Goal: Task Accomplishment & Management: Manage account settings

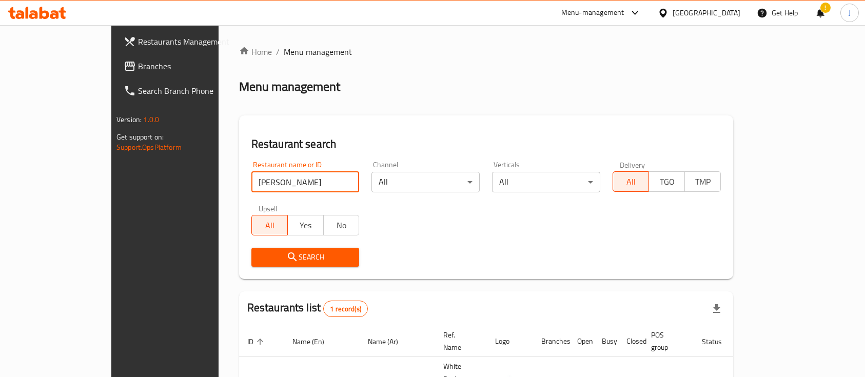
scroll to position [60, 0]
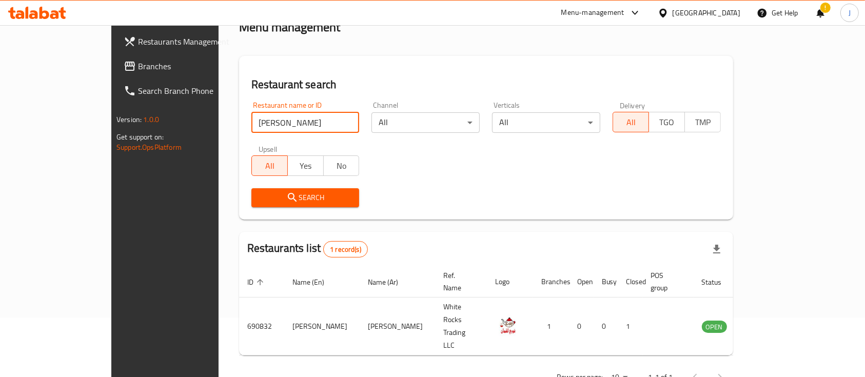
click at [136, 136] on div "Restaurants Management Branches Search Branch Phone Version: 1.0.0 Get support …" at bounding box center [432, 189] width 643 height 446
type input "N"
paste input "Ghuwair"
click button "Search" at bounding box center [306, 197] width 108 height 19
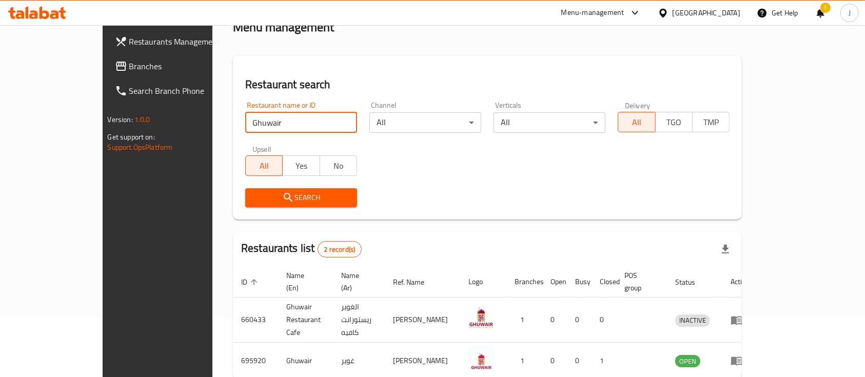
scroll to position [95, 0]
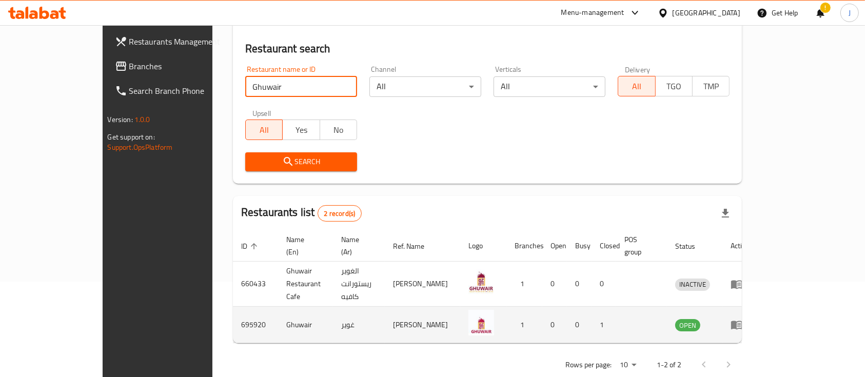
click at [333, 307] on td "غوير" at bounding box center [359, 325] width 52 height 36
copy td "غوير"
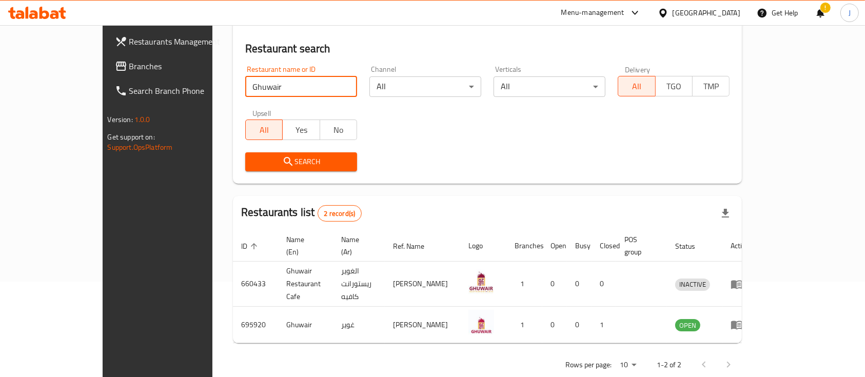
click at [252, 93] on input "Ghuwair" at bounding box center [301, 86] width 112 height 21
paste input "Soha"
type input "S"
paste input "GO GGRLL FRIED CHICKEN"
click button "Search" at bounding box center [301, 161] width 112 height 19
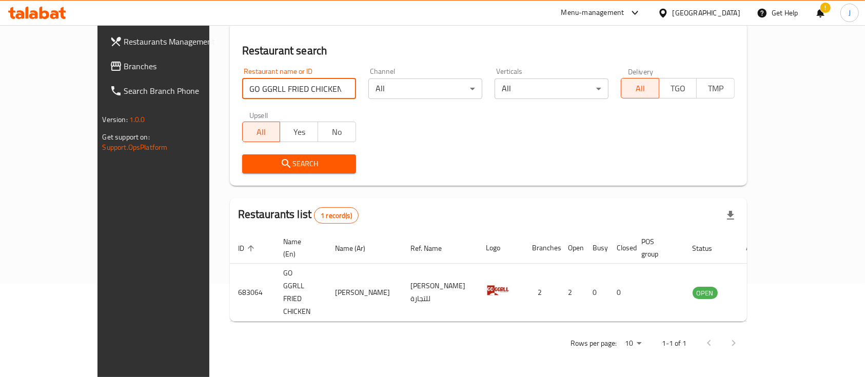
scroll to position [60, 0]
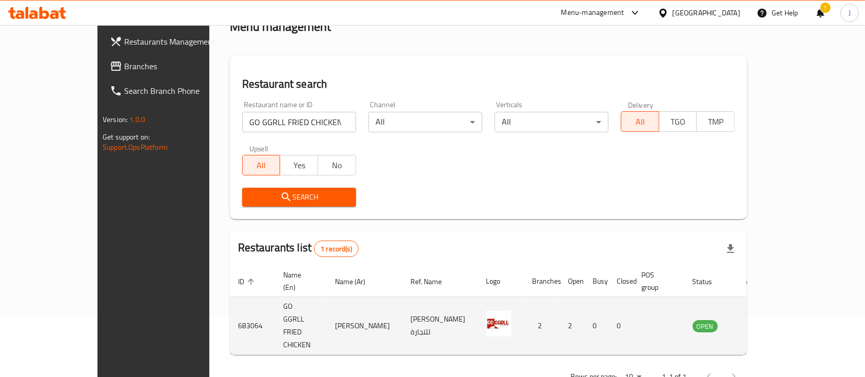
drag, startPoint x: 328, startPoint y: 304, endPoint x: 390, endPoint y: 302, distance: 62.1
click at [390, 302] on td "[PERSON_NAME]" at bounding box center [364, 326] width 75 height 58
copy td "[PERSON_NAME]"
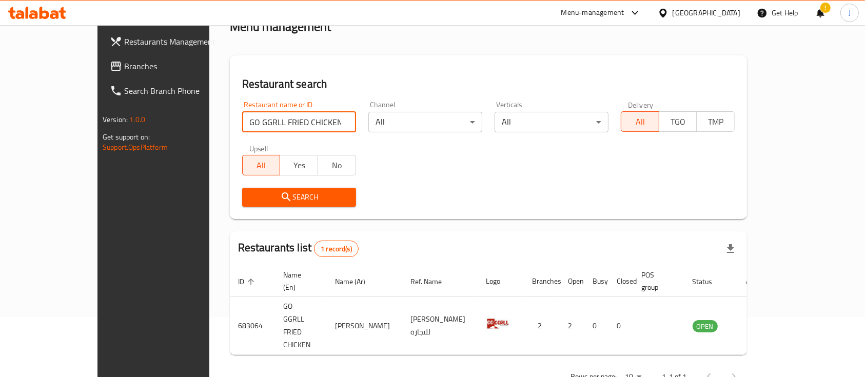
click at [289, 124] on input "GO GGRLL FRIED CHICKEN" at bounding box center [299, 122] width 114 height 21
type input "GO GGRLL FRIED CHICKEN"
click button "Search" at bounding box center [299, 197] width 114 height 19
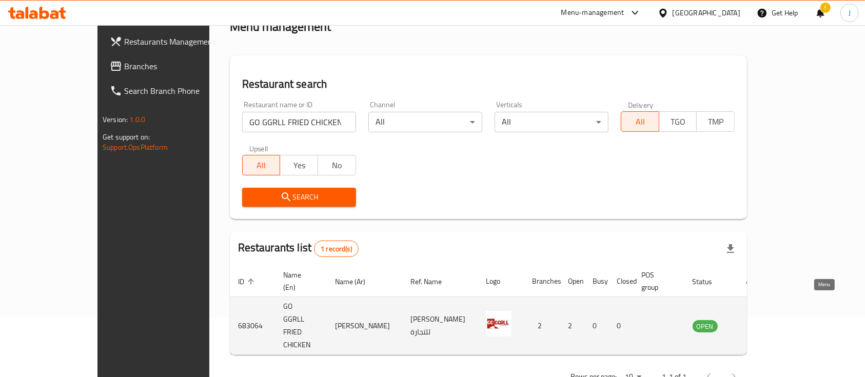
click at [766, 320] on link "enhanced table" at bounding box center [756, 326] width 19 height 12
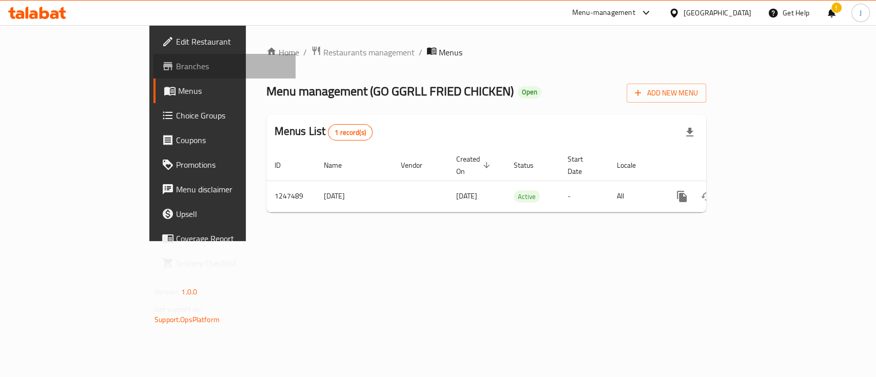
click at [176, 61] on span "Branches" at bounding box center [231, 66] width 111 height 12
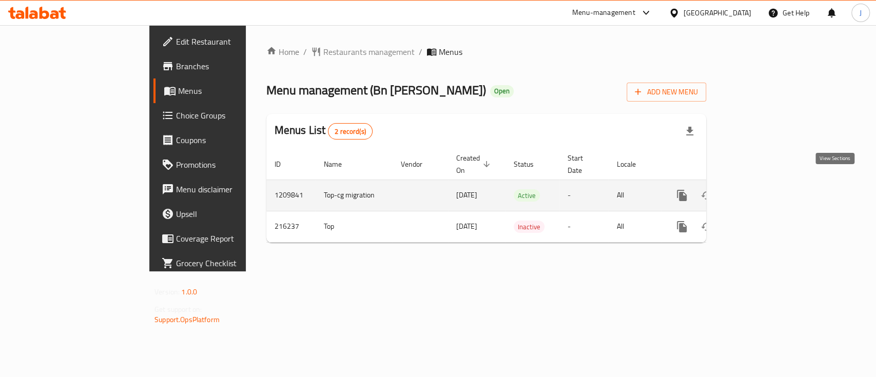
click at [762, 189] on icon "enhanced table" at bounding box center [756, 195] width 12 height 12
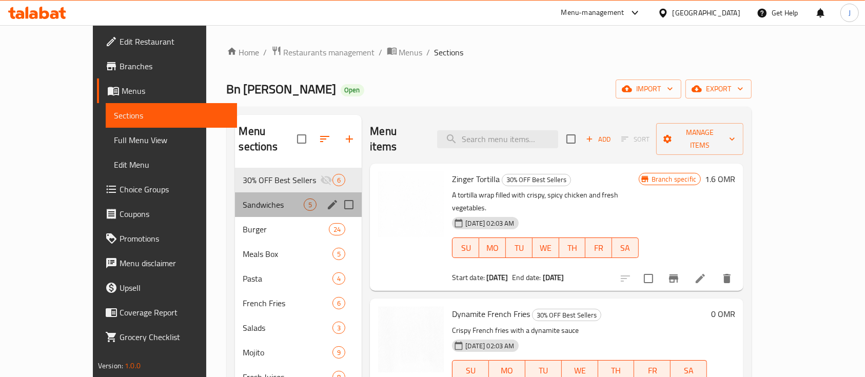
click at [242, 200] on div "Sandwiches 5" at bounding box center [298, 204] width 127 height 25
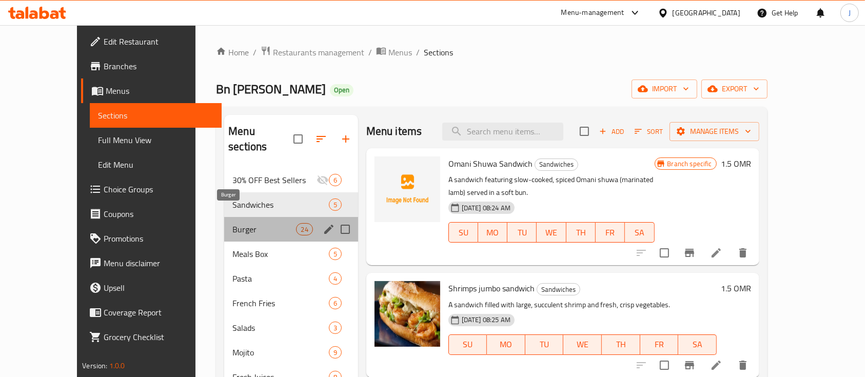
click at [242, 223] on span "Burger" at bounding box center [265, 229] width 64 height 12
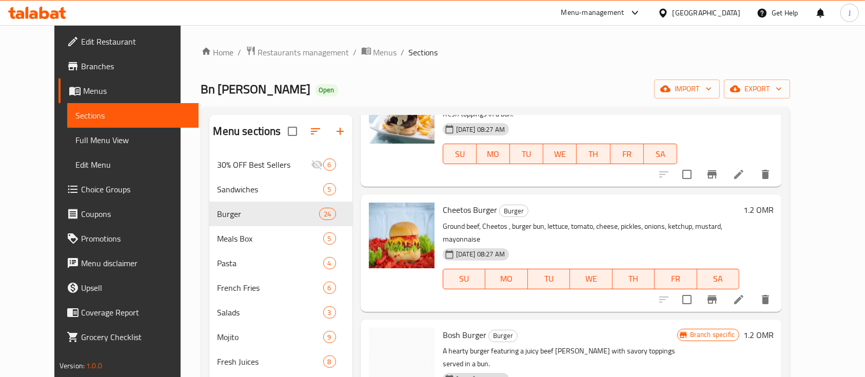
scroll to position [83, 0]
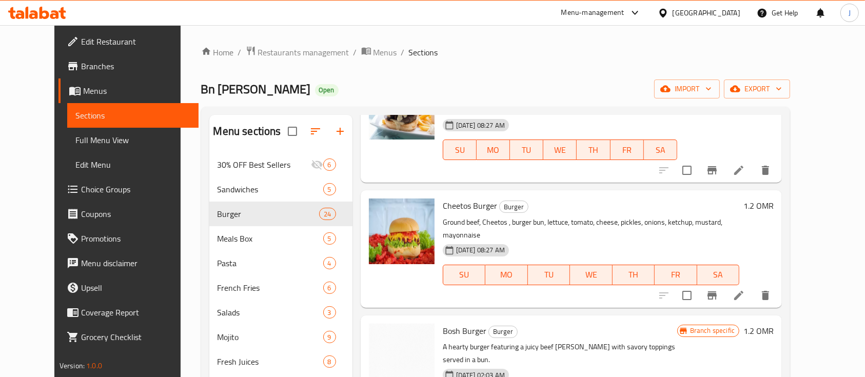
click at [774, 207] on h6 "1.2 OMR" at bounding box center [759, 206] width 30 height 14
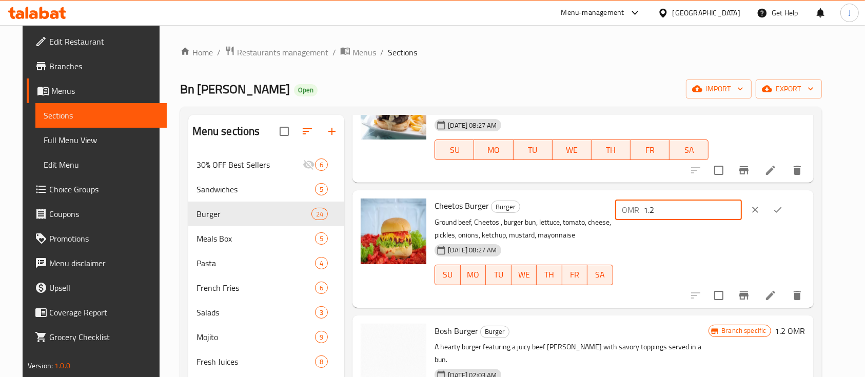
click at [721, 209] on input "1.2" at bounding box center [693, 210] width 98 height 21
type input "1"
click at [783, 210] on icon "ok" at bounding box center [778, 210] width 10 height 10
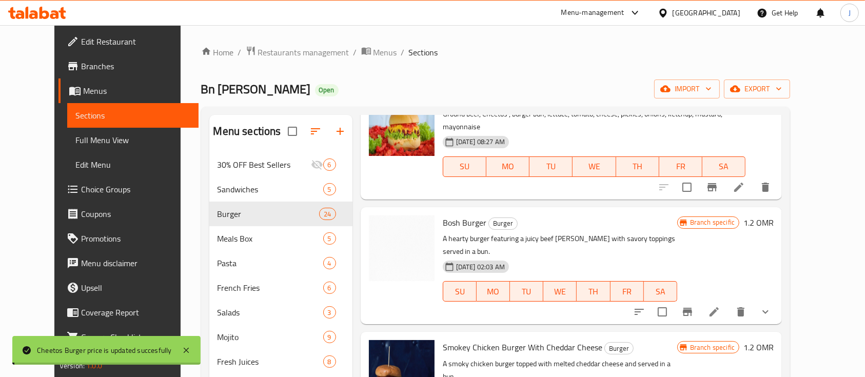
scroll to position [198, 0]
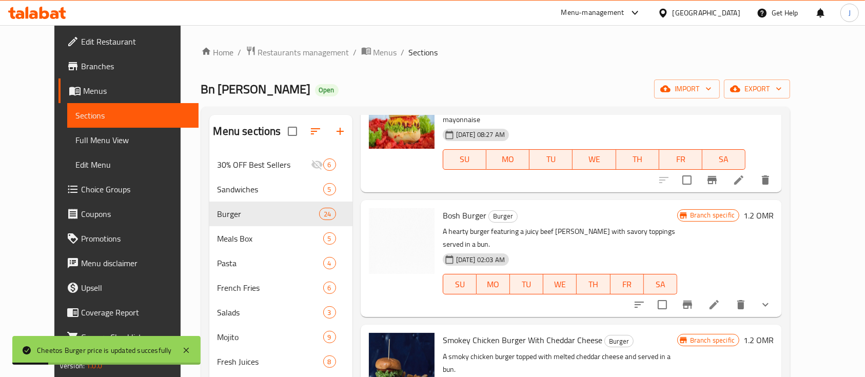
click at [774, 208] on h6 "1.2 OMR" at bounding box center [759, 215] width 30 height 14
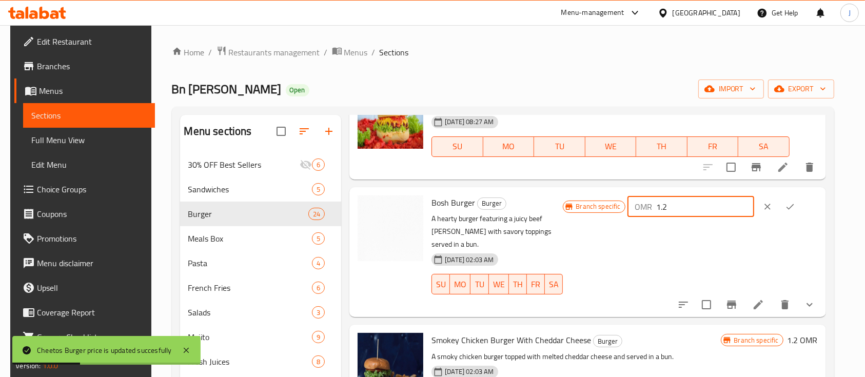
click at [716, 201] on input "1.2" at bounding box center [706, 207] width 98 height 21
type input "1"
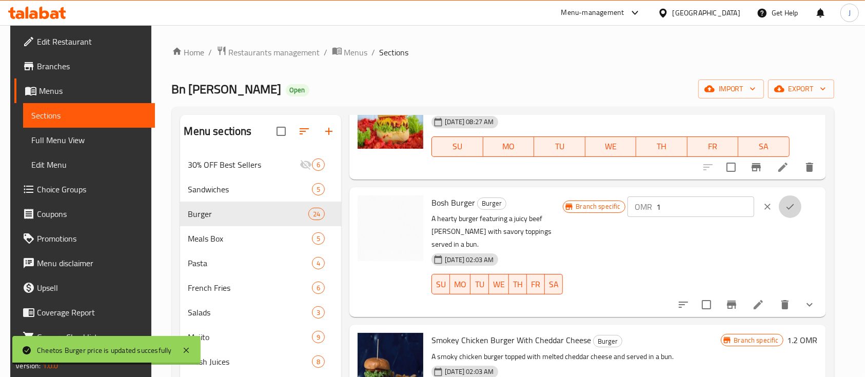
click at [797, 211] on button "ok" at bounding box center [790, 207] width 23 height 23
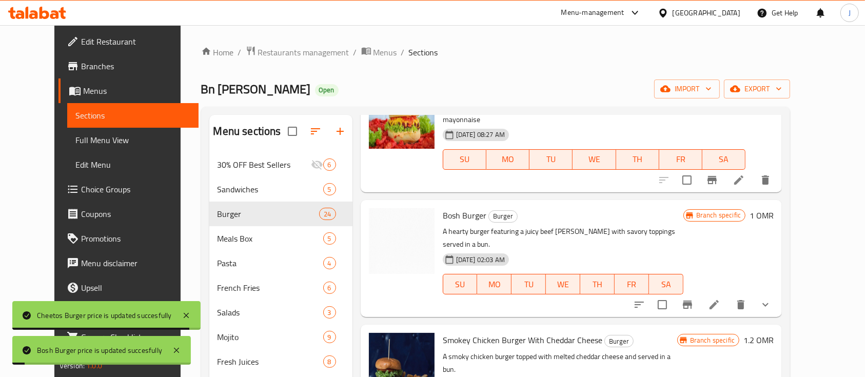
click at [741, 294] on div "Menu items Add Sort Manage items Omani Shuwa Burger Burger A burger featuring s…" at bounding box center [568, 303] width 430 height 377
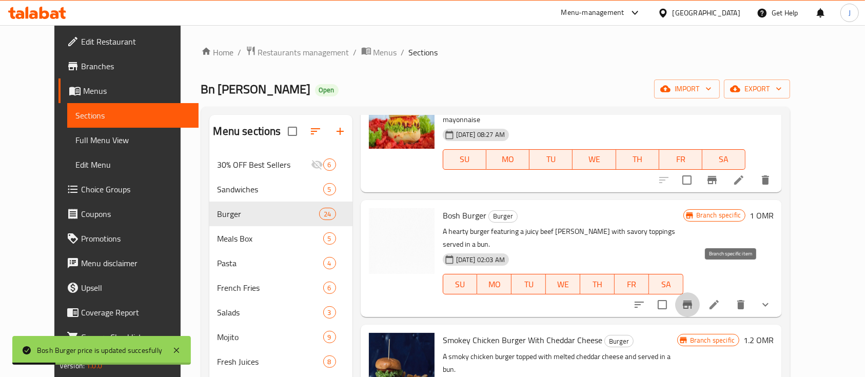
click at [692, 301] on icon "Branch-specific-item" at bounding box center [687, 305] width 9 height 8
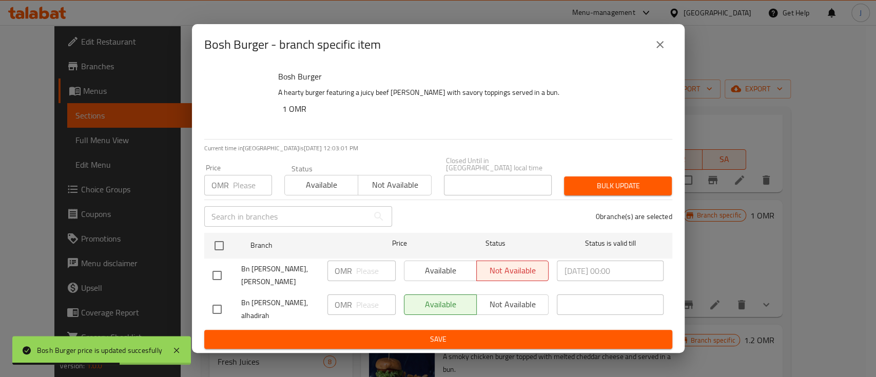
click at [659, 57] on button "close" at bounding box center [660, 44] width 25 height 25
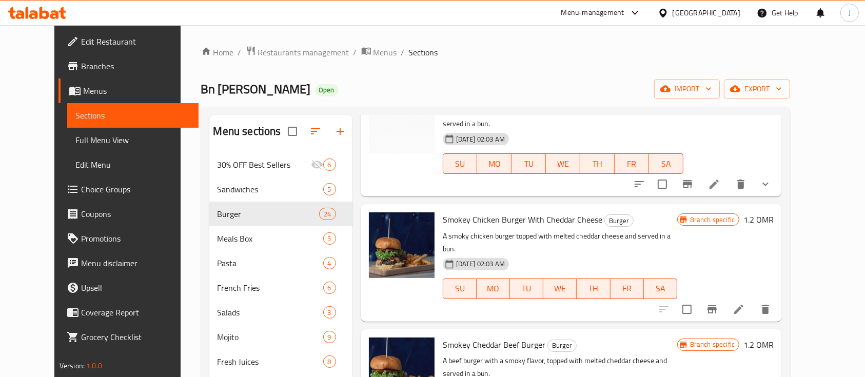
scroll to position [324, 0]
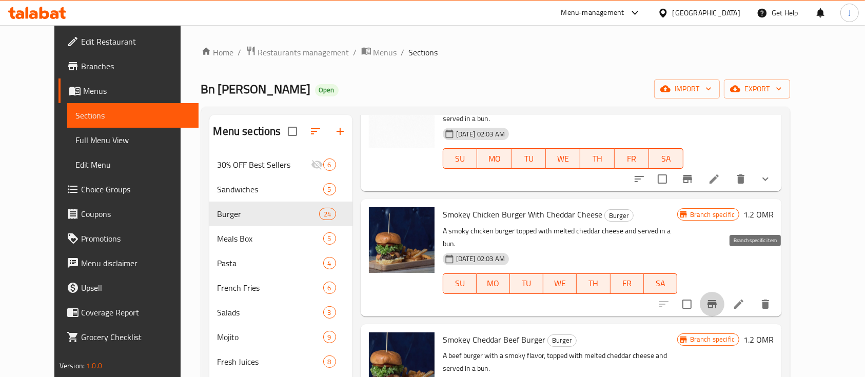
click at [719, 298] on icon "Branch-specific-item" at bounding box center [712, 304] width 12 height 12
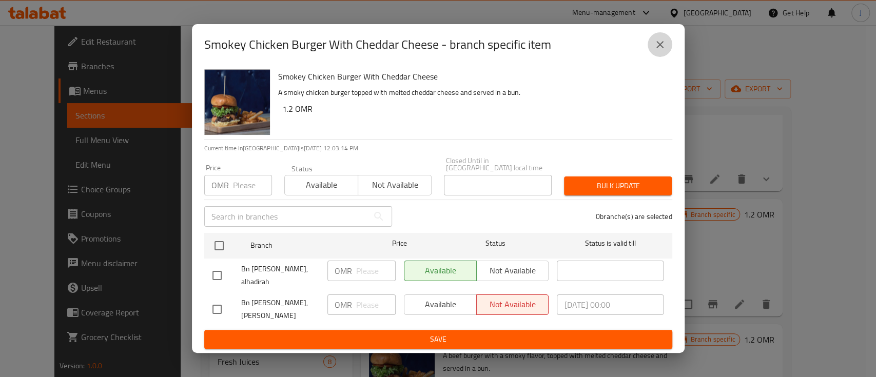
click at [657, 44] on icon "close" at bounding box center [660, 44] width 12 height 12
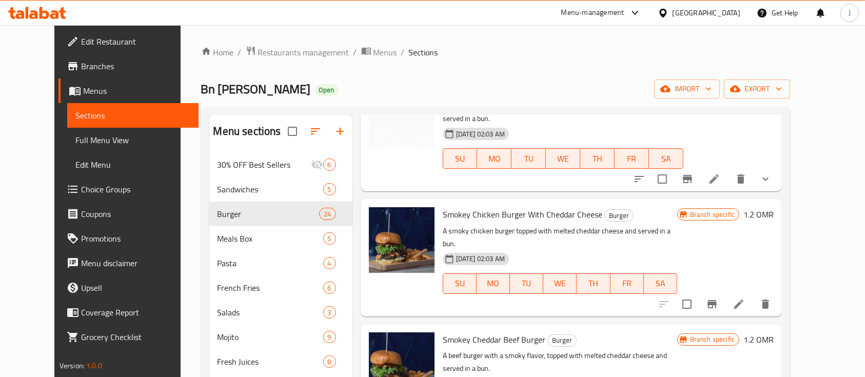
click at [774, 207] on h6 "1.2 OMR" at bounding box center [759, 214] width 30 height 14
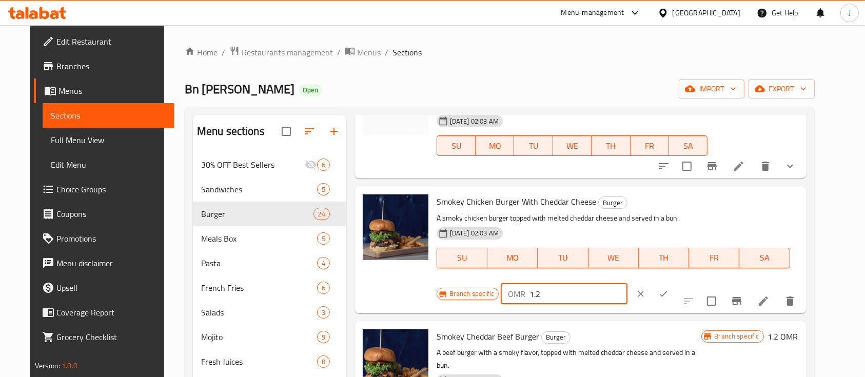
click at [628, 284] on input "1.2" at bounding box center [579, 294] width 98 height 21
type input "1"
click at [669, 289] on icon "ok" at bounding box center [664, 294] width 10 height 10
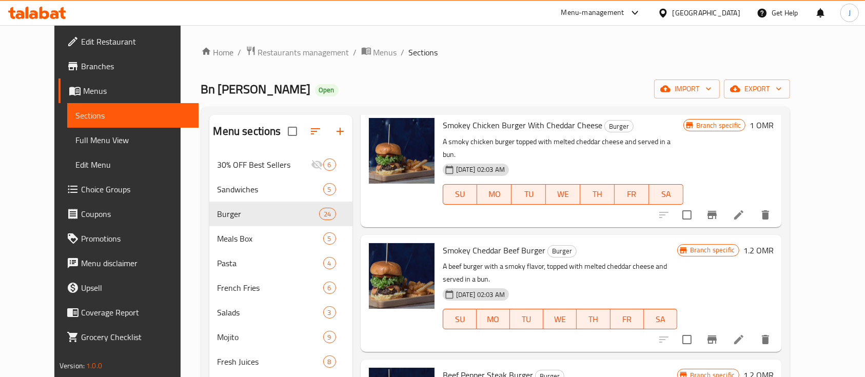
scroll to position [414, 0]
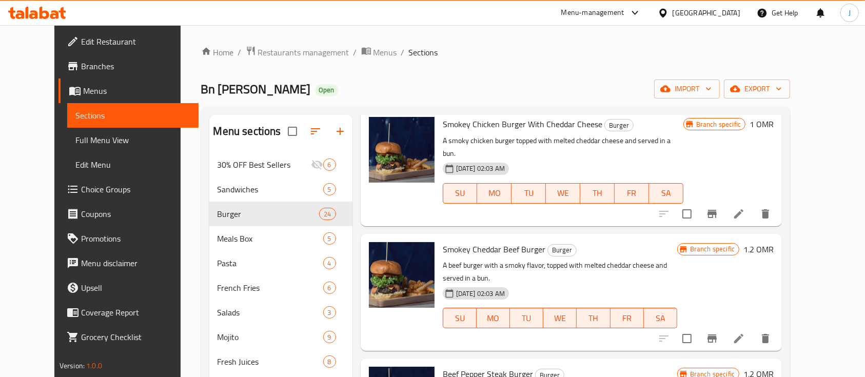
click at [774, 242] on h6 "1.2 OMR" at bounding box center [759, 249] width 30 height 14
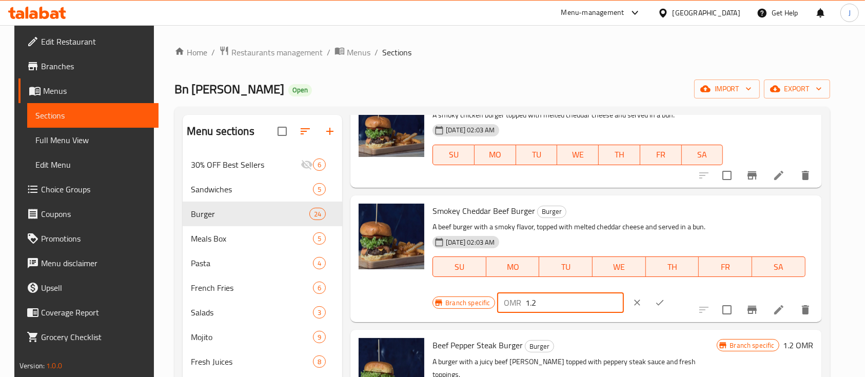
click at [624, 293] on input "1.2" at bounding box center [575, 303] width 98 height 21
type input "1"
click at [664, 300] on icon "ok" at bounding box center [661, 303] width 8 height 6
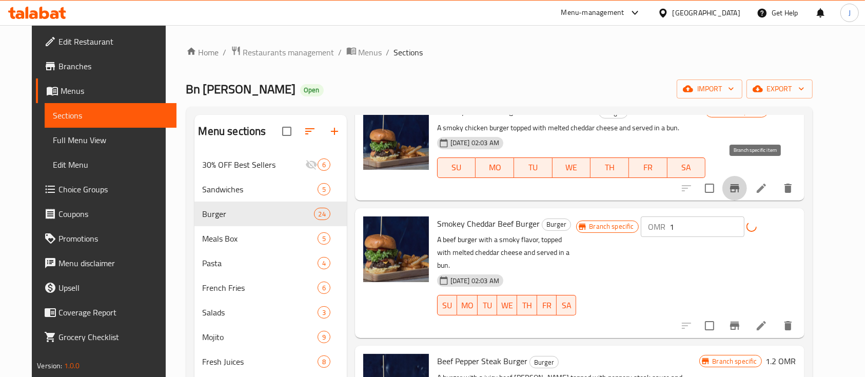
click at [741, 182] on icon "Branch-specific-item" at bounding box center [735, 188] width 12 height 12
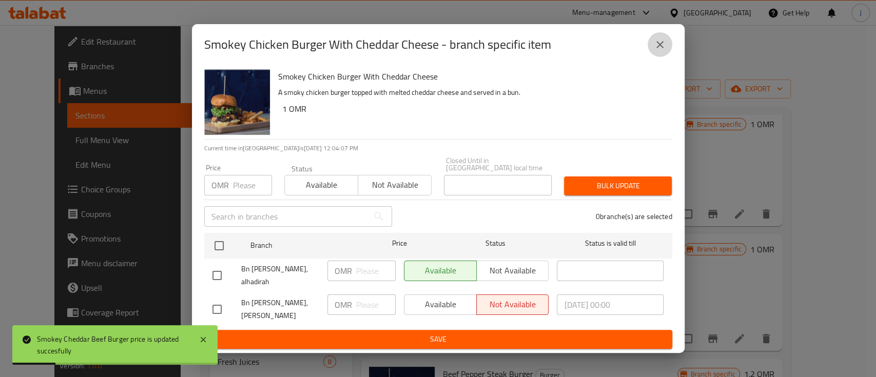
click at [659, 51] on icon "close" at bounding box center [660, 44] width 12 height 12
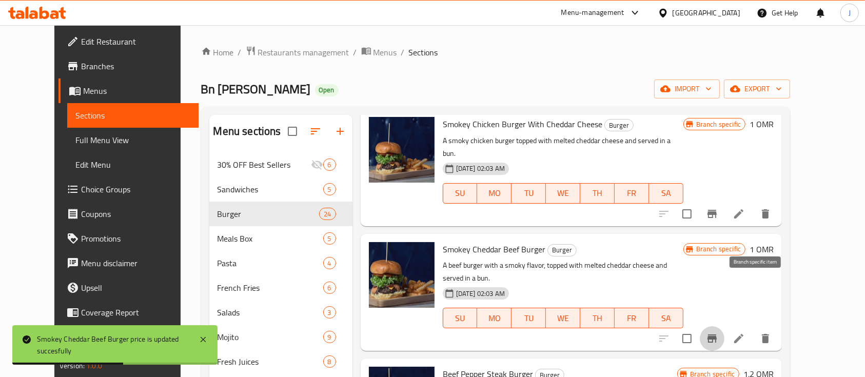
click at [717, 335] on icon "Branch-specific-item" at bounding box center [712, 339] width 9 height 8
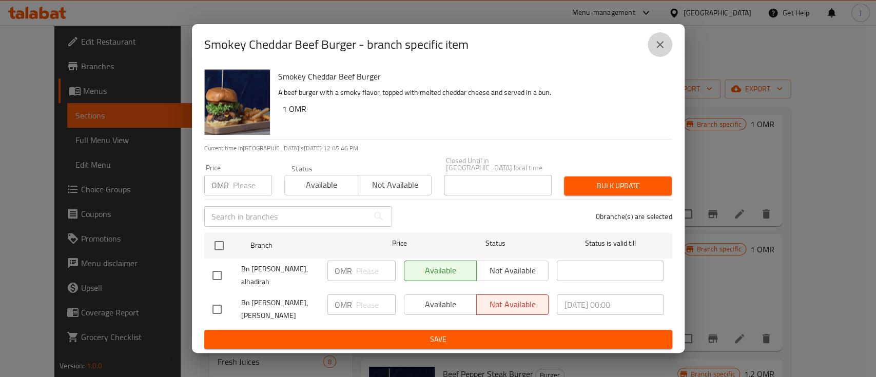
click at [654, 47] on icon "close" at bounding box center [660, 44] width 12 height 12
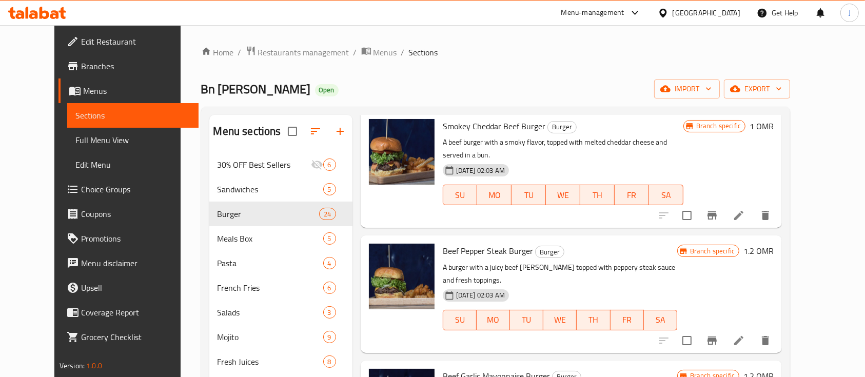
scroll to position [538, 0]
click at [774, 243] on h6 "1.2 OMR" at bounding box center [759, 250] width 30 height 14
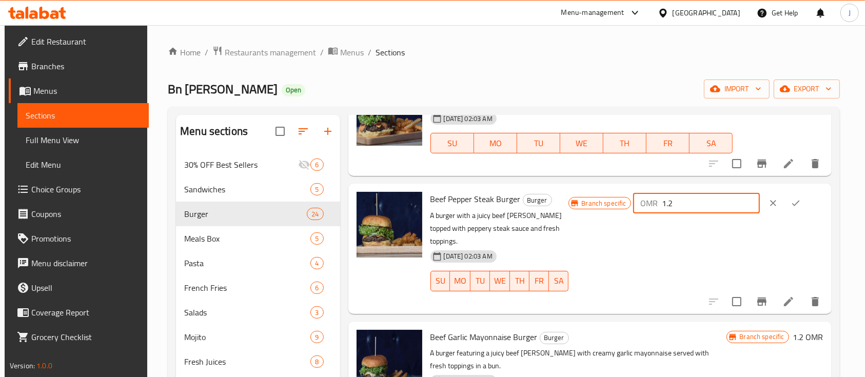
click at [722, 204] on input "1.2" at bounding box center [711, 203] width 98 height 21
type input "1"
click at [800, 209] on button "ok" at bounding box center [796, 203] width 23 height 23
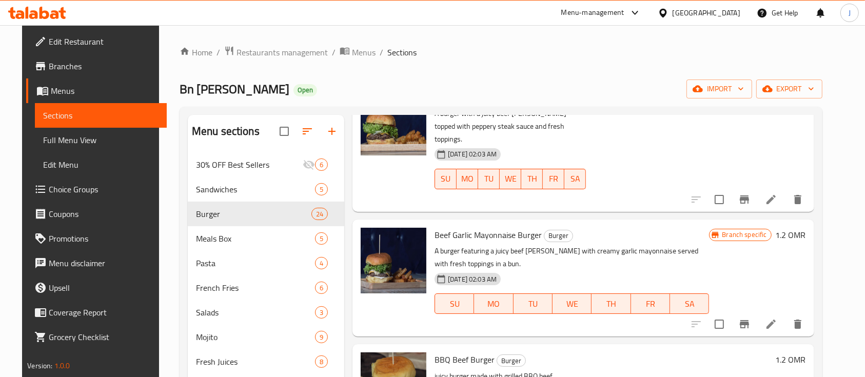
scroll to position [665, 0]
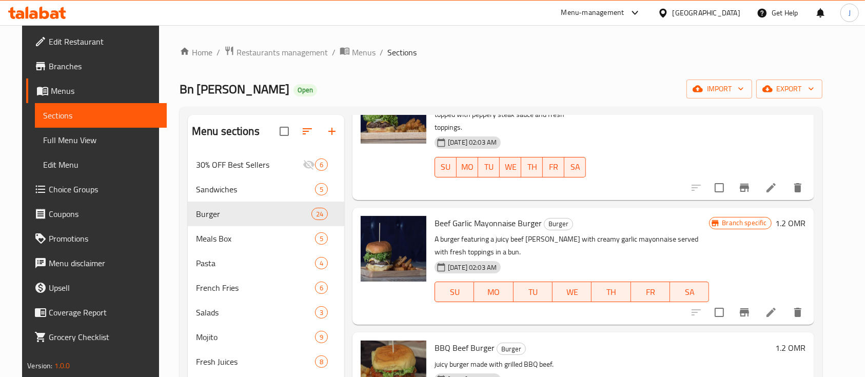
click at [797, 216] on div "Branch specific 1.2 OMR" at bounding box center [757, 266] width 96 height 101
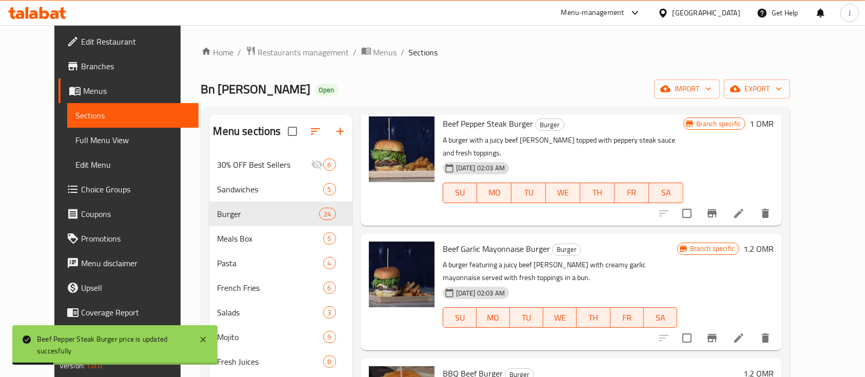
click at [774, 242] on h6 "1.2 OMR" at bounding box center [759, 249] width 30 height 14
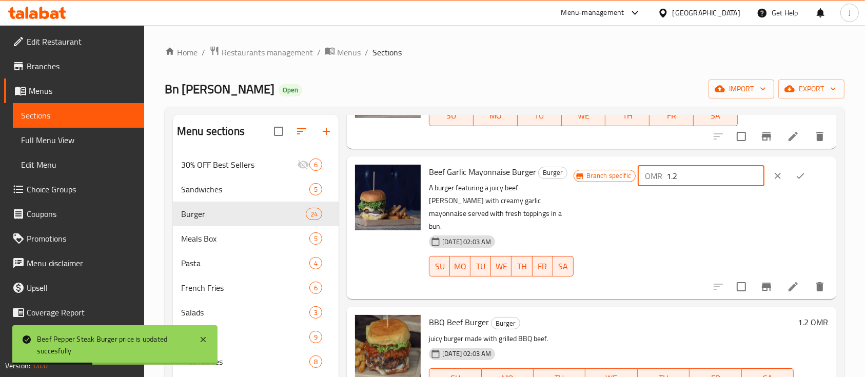
click at [701, 186] on input "1.2" at bounding box center [716, 176] width 98 height 21
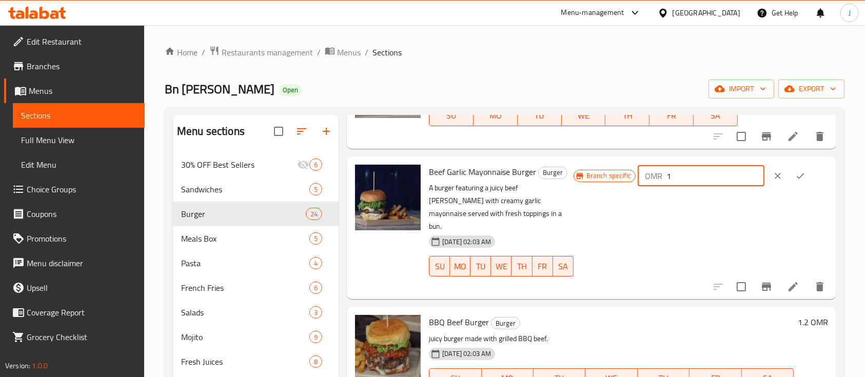
type input "1"
click at [803, 187] on button "ok" at bounding box center [800, 176] width 23 height 23
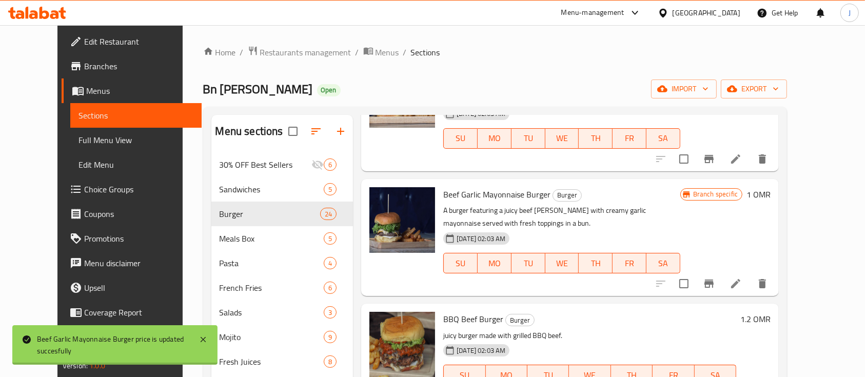
scroll to position [758, 0]
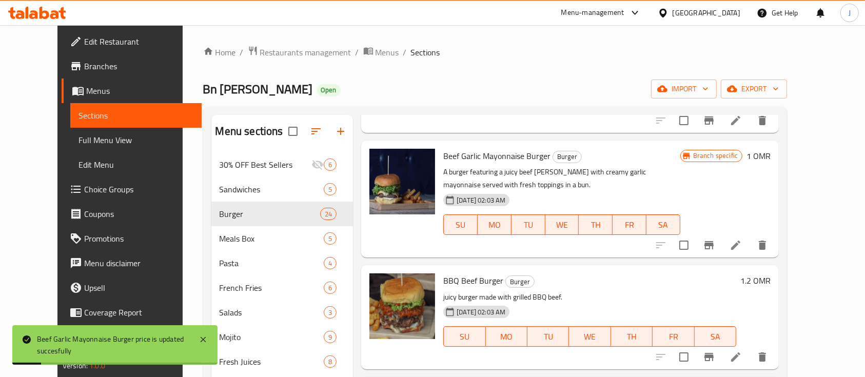
click at [771, 274] on h6 "1.2 OMR" at bounding box center [756, 281] width 30 height 14
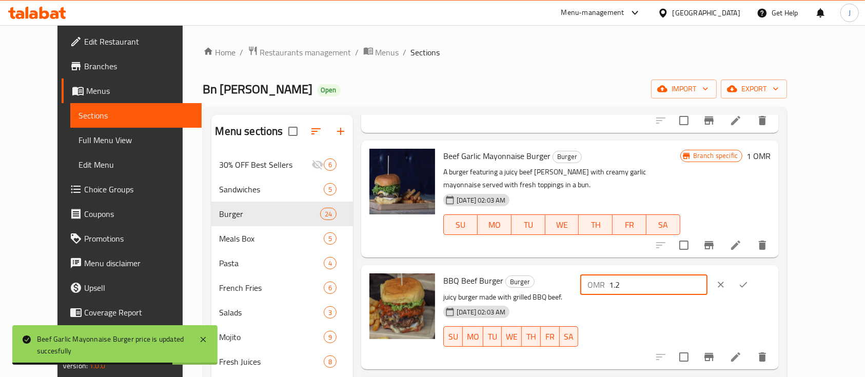
click at [707, 275] on input "1.2" at bounding box center [658, 285] width 98 height 21
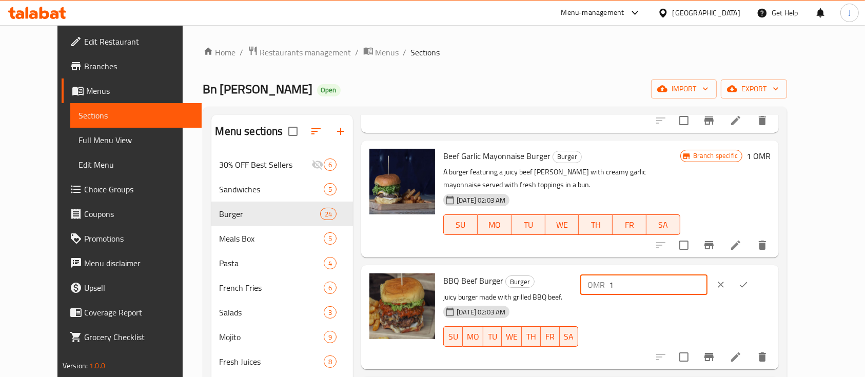
type input "1"
click at [749, 280] on icon "ok" at bounding box center [744, 285] width 10 height 10
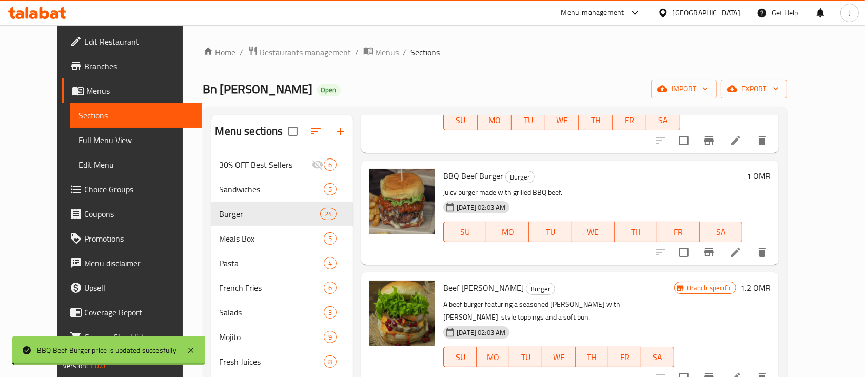
scroll to position [874, 0]
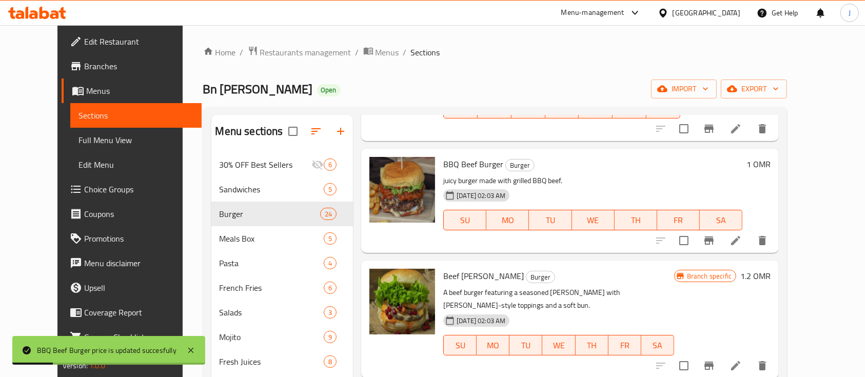
click at [771, 269] on h6 "1.2 OMR" at bounding box center [756, 276] width 30 height 14
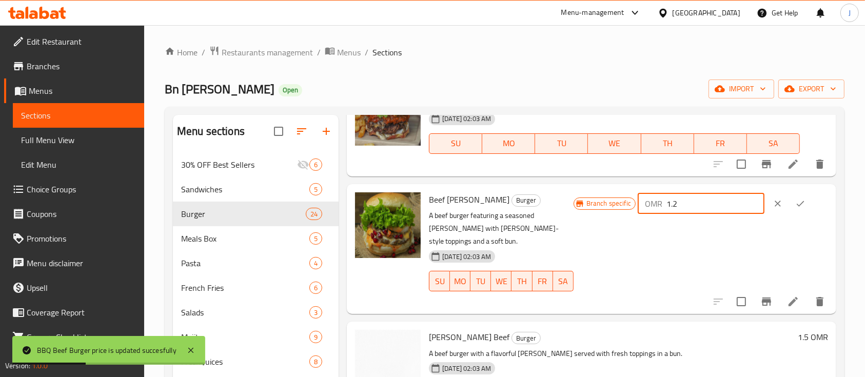
click at [721, 214] on input "1.2" at bounding box center [716, 204] width 98 height 21
type input "1"
click at [796, 209] on icon "ok" at bounding box center [801, 204] width 10 height 10
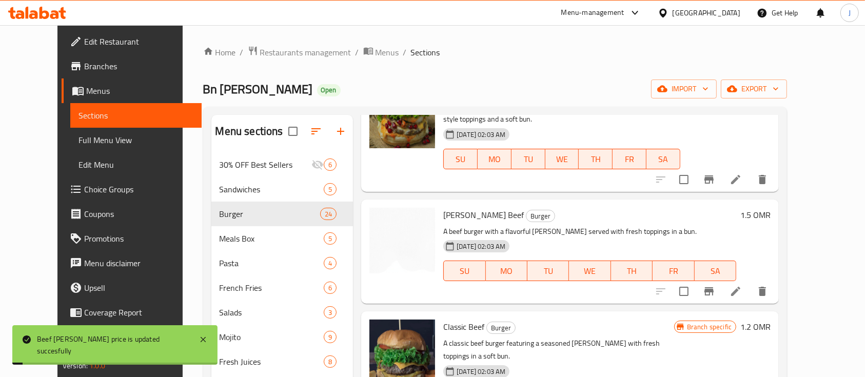
scroll to position [1061, 0]
click at [771, 319] on h6 "1.2 OMR" at bounding box center [756, 326] width 30 height 14
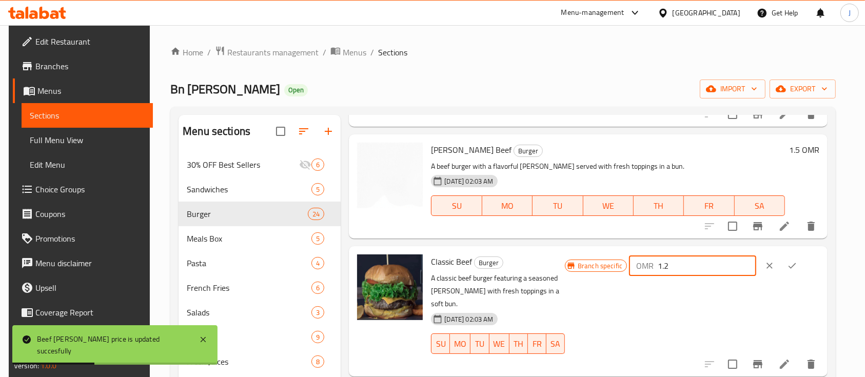
click at [698, 257] on input "1.2" at bounding box center [707, 266] width 98 height 21
type input "1"
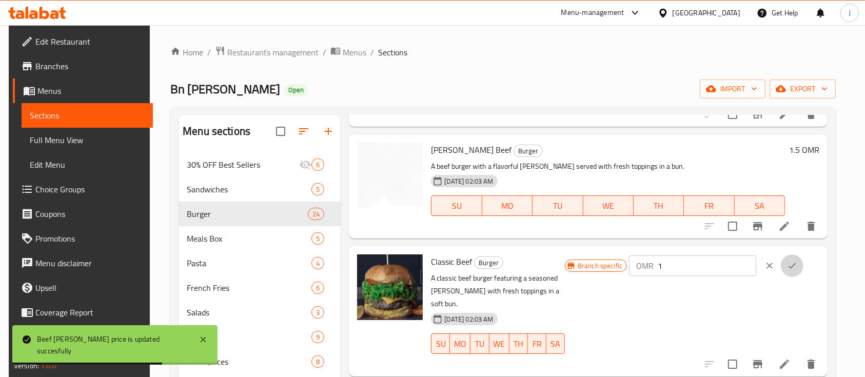
click at [794, 261] on icon "ok" at bounding box center [792, 266] width 10 height 10
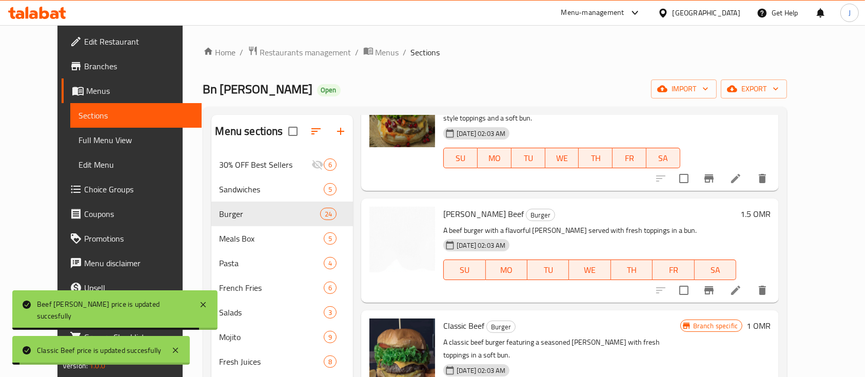
click at [757, 343] on div "Menu items Add Sort Manage items Omani Shuwa Burger Burger A burger featuring s…" at bounding box center [566, 303] width 426 height 377
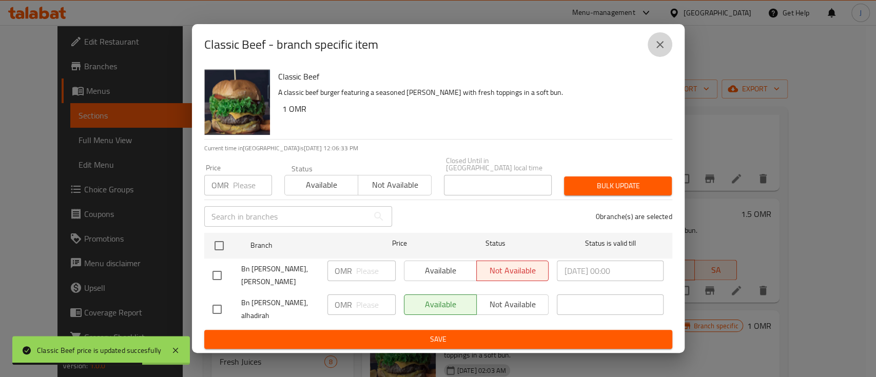
click at [660, 45] on icon "close" at bounding box center [660, 44] width 12 height 12
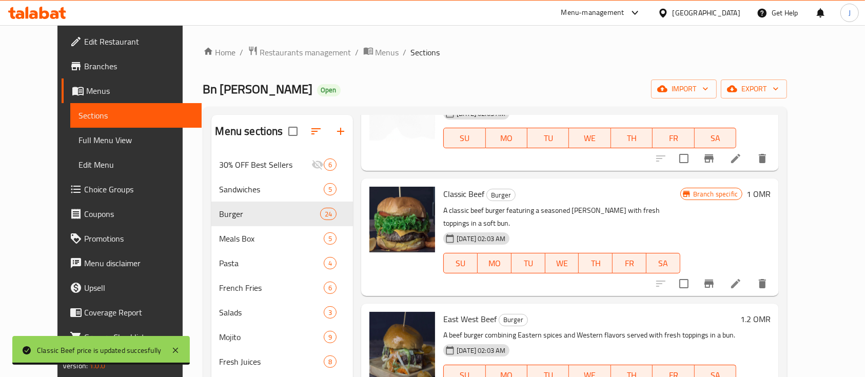
scroll to position [1199, 0]
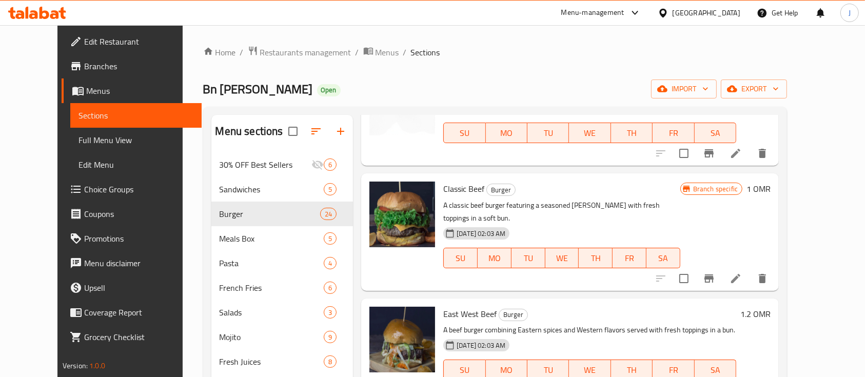
click at [771, 307] on h6 "1.2 OMR" at bounding box center [756, 314] width 30 height 14
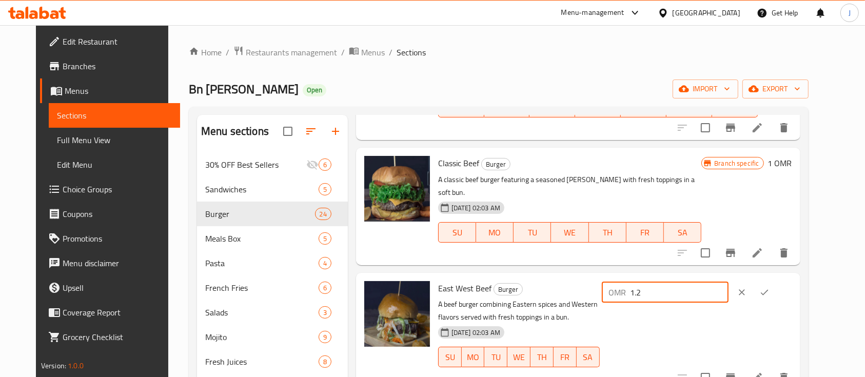
click at [719, 282] on input "1.2" at bounding box center [680, 292] width 98 height 21
type input "1"
click at [770, 287] on icon "ok" at bounding box center [765, 292] width 10 height 10
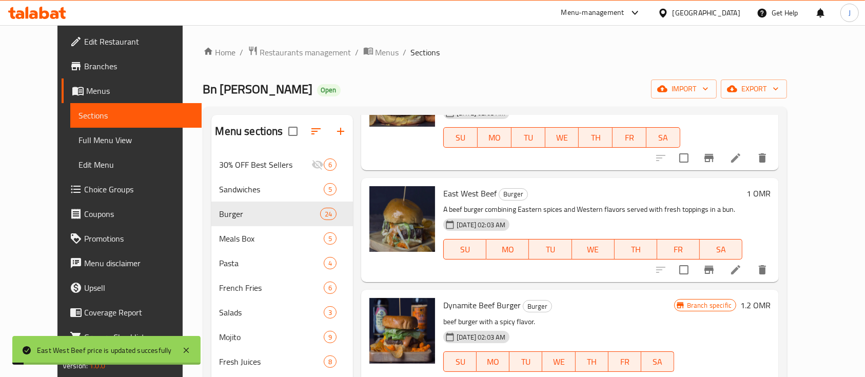
scroll to position [1326, 0]
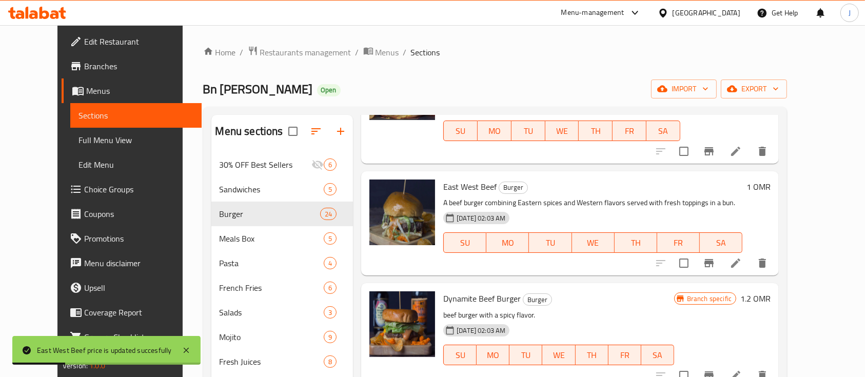
click at [771, 292] on h6 "1.2 OMR" at bounding box center [756, 299] width 30 height 14
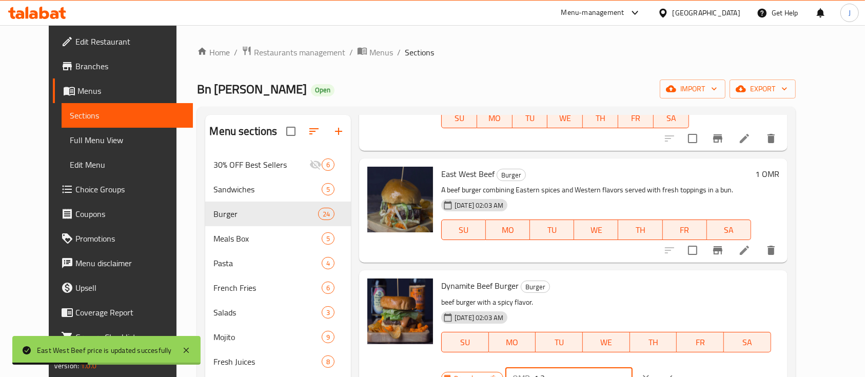
click at [632, 368] on input "1.2" at bounding box center [583, 378] width 98 height 21
type input "1"
click at [674, 373] on icon "ok" at bounding box center [669, 378] width 10 height 10
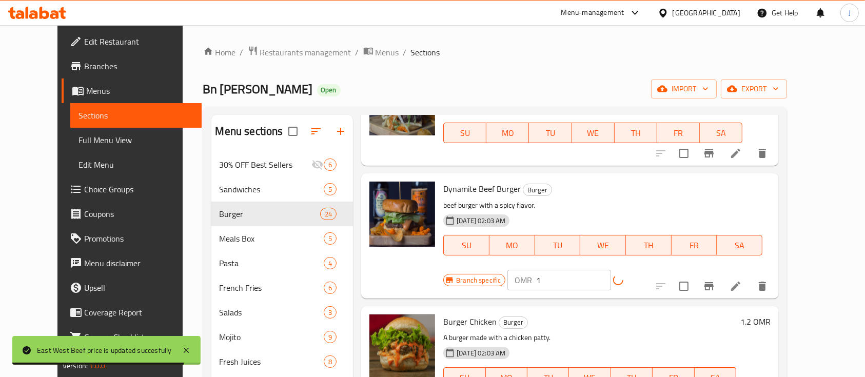
scroll to position [1452, 0]
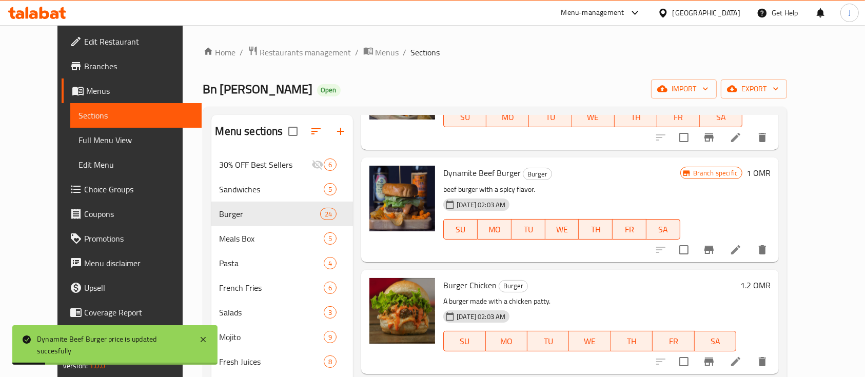
click at [771, 278] on h6 "1.2 OMR" at bounding box center [756, 285] width 30 height 14
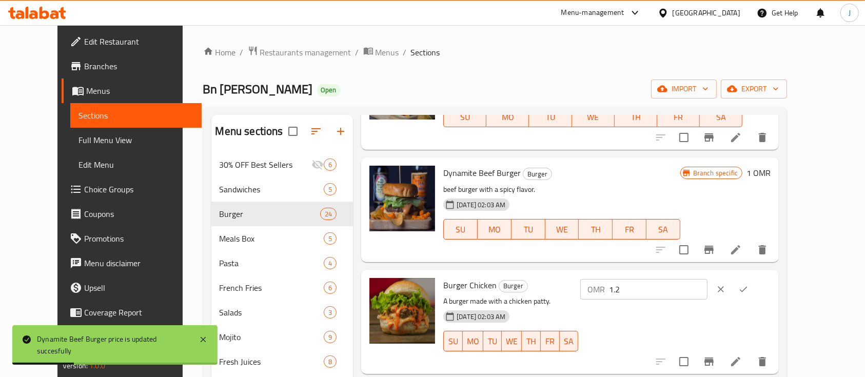
click at [707, 279] on input "1.2" at bounding box center [658, 289] width 98 height 21
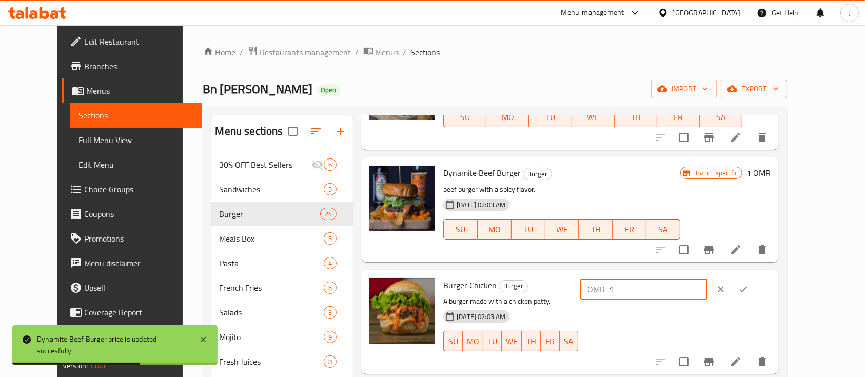
type input "1"
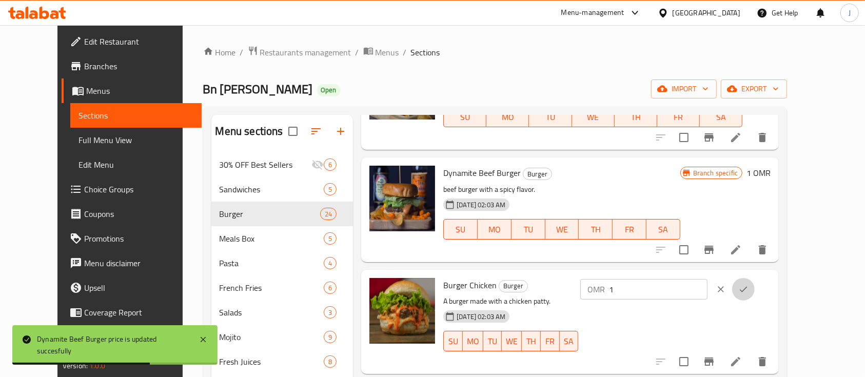
click at [755, 278] on button "ok" at bounding box center [743, 289] width 23 height 23
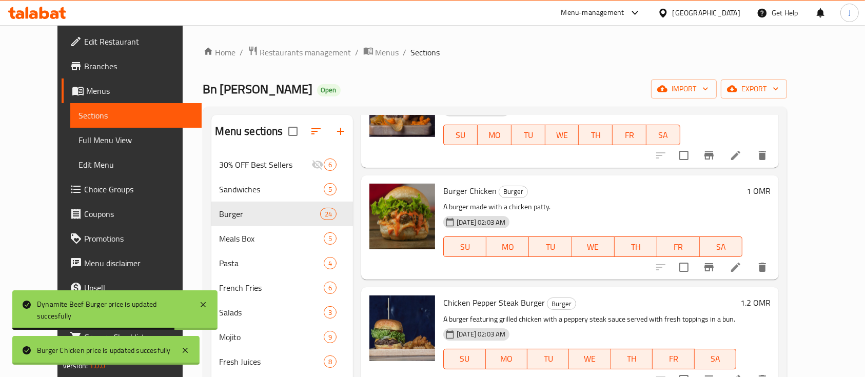
scroll to position [1591, 0]
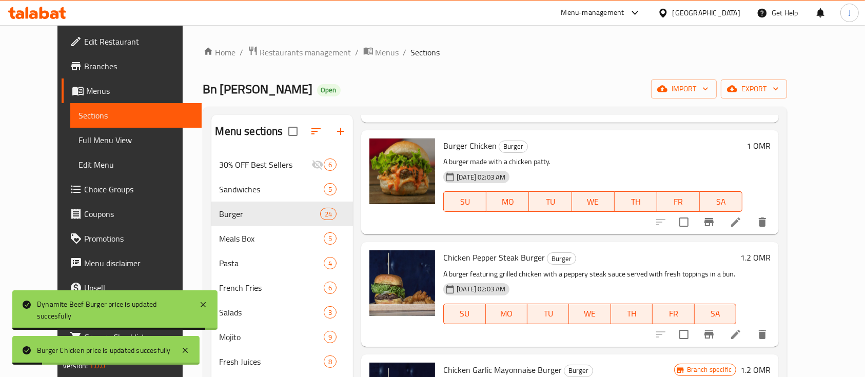
click at [771, 250] on h6 "1.2 OMR" at bounding box center [756, 257] width 30 height 14
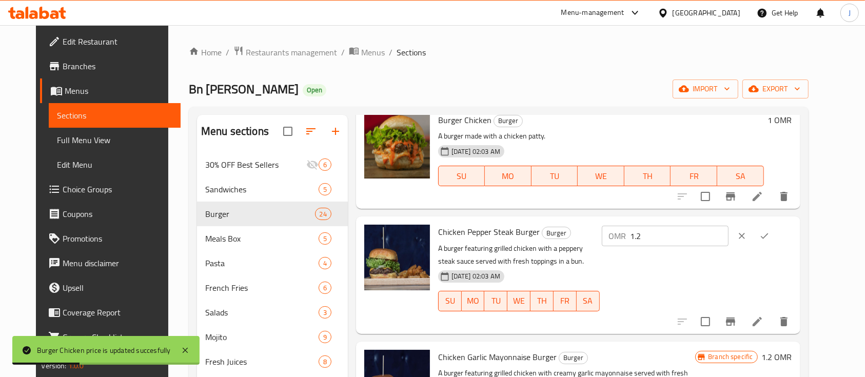
click at [726, 226] on input "1.2" at bounding box center [680, 236] width 98 height 21
type input "1"
click at [769, 234] on icon "ok" at bounding box center [765, 237] width 8 height 6
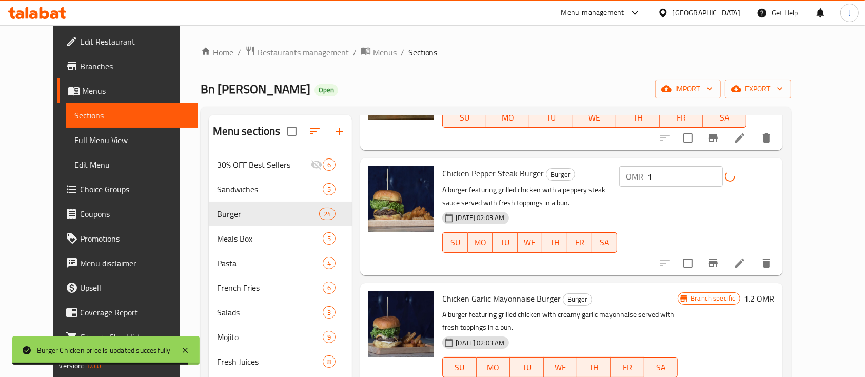
scroll to position [1676, 0]
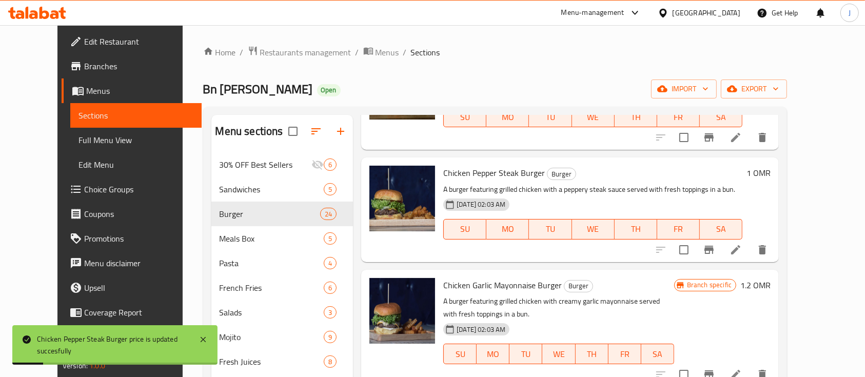
click at [771, 278] on h6 "1.2 OMR" at bounding box center [756, 285] width 30 height 14
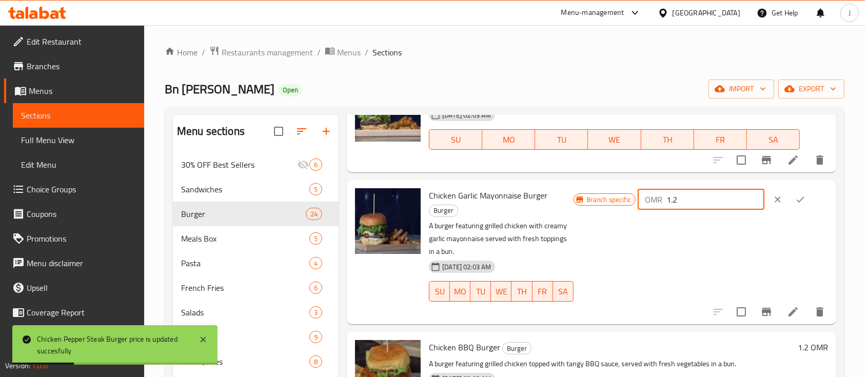
click at [719, 204] on input "1.2" at bounding box center [716, 199] width 98 height 21
type input "1"
click at [798, 199] on icon "ok" at bounding box center [801, 200] width 10 height 10
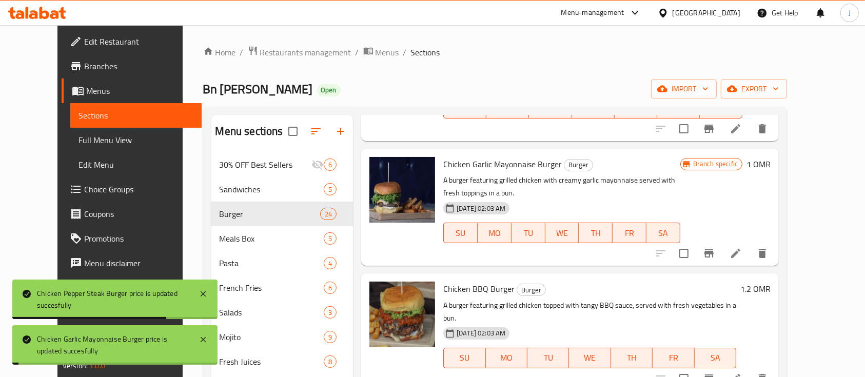
scroll to position [1798, 0]
click at [771, 281] on h6 "1.2 OMR" at bounding box center [756, 288] width 30 height 14
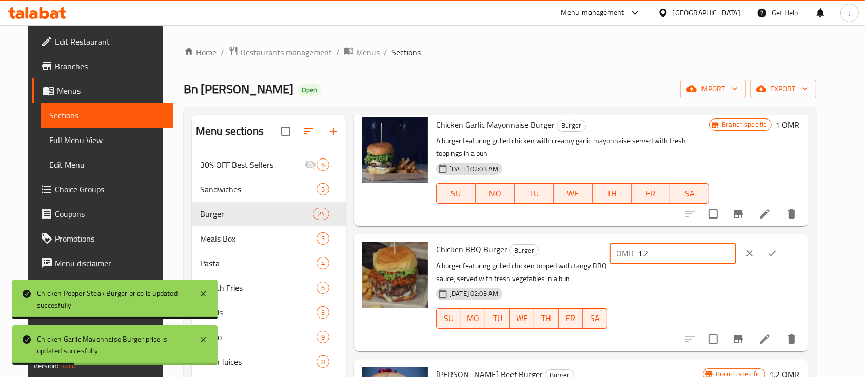
click at [737, 243] on input "1.2" at bounding box center [688, 253] width 98 height 21
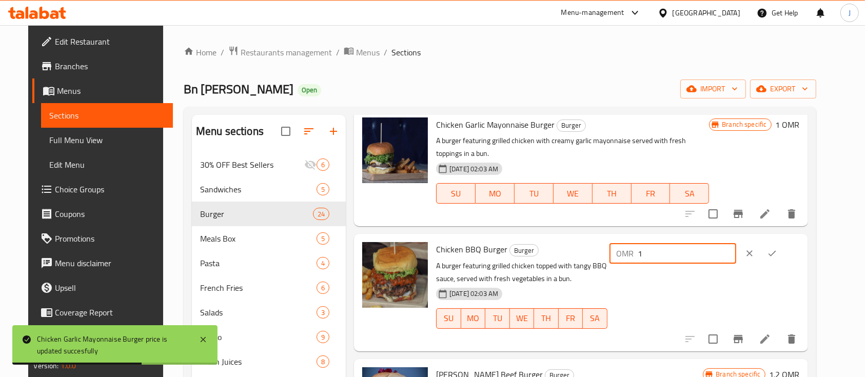
type input "1"
click at [784, 242] on button "ok" at bounding box center [772, 253] width 23 height 23
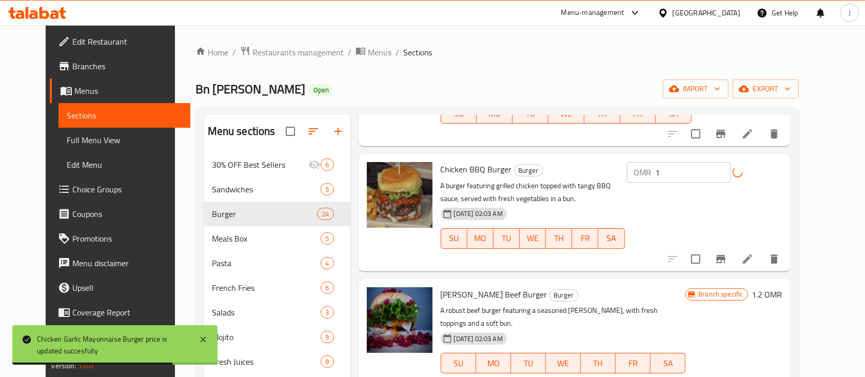
scroll to position [1965, 0]
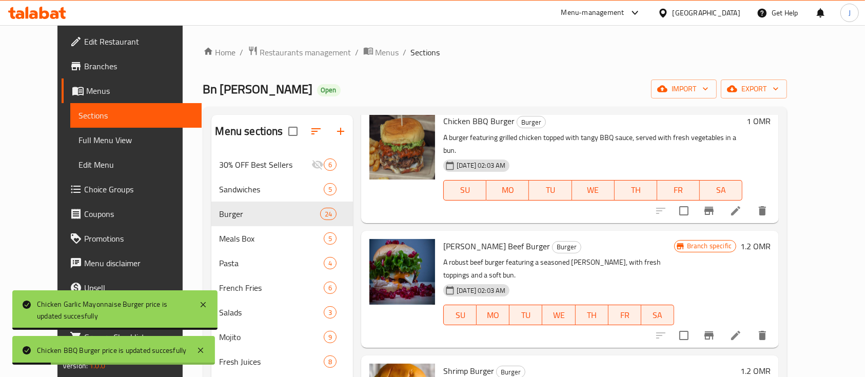
click at [771, 239] on h6 "1.2 OMR" at bounding box center [756, 246] width 30 height 14
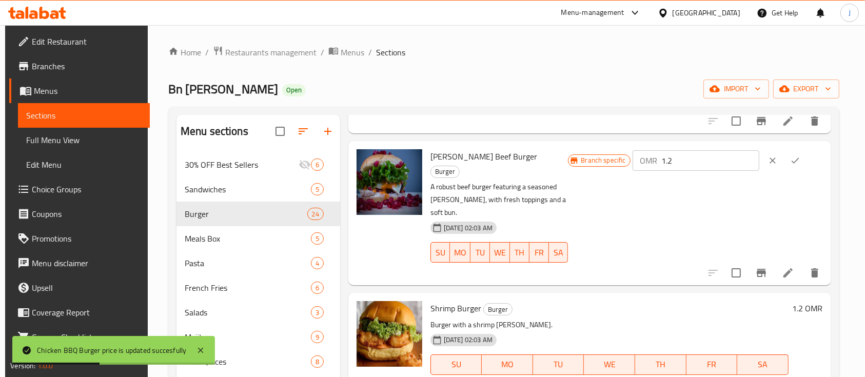
click at [721, 156] on input "1.2" at bounding box center [711, 160] width 98 height 21
type input "1"
click at [793, 156] on icon "ok" at bounding box center [795, 161] width 10 height 10
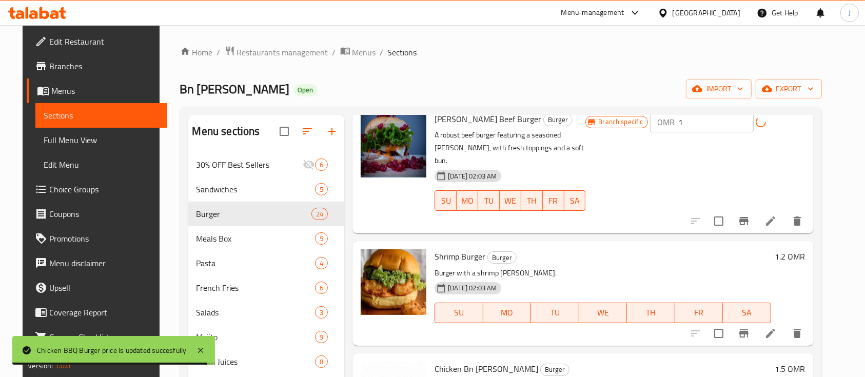
scroll to position [2040, 0]
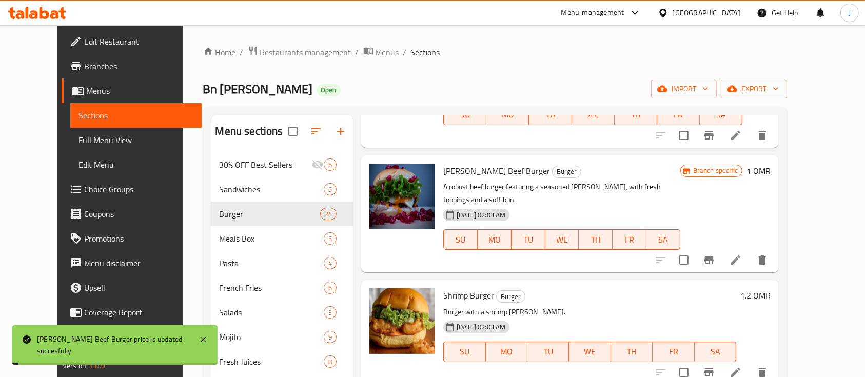
click at [771, 288] on div "1.2 OMR" at bounding box center [754, 332] width 34 height 88
click at [771, 288] on h6 "1.2 OMR" at bounding box center [756, 295] width 30 height 14
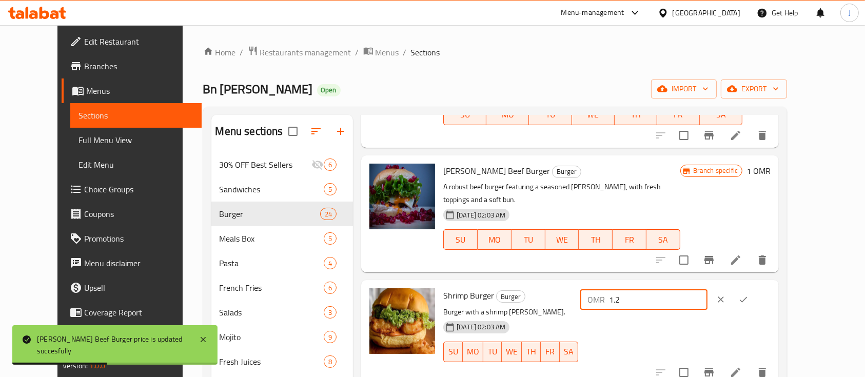
click at [707, 289] on input "1.2" at bounding box center [658, 299] width 98 height 21
type input "1"
click at [749, 295] on icon "ok" at bounding box center [744, 300] width 10 height 10
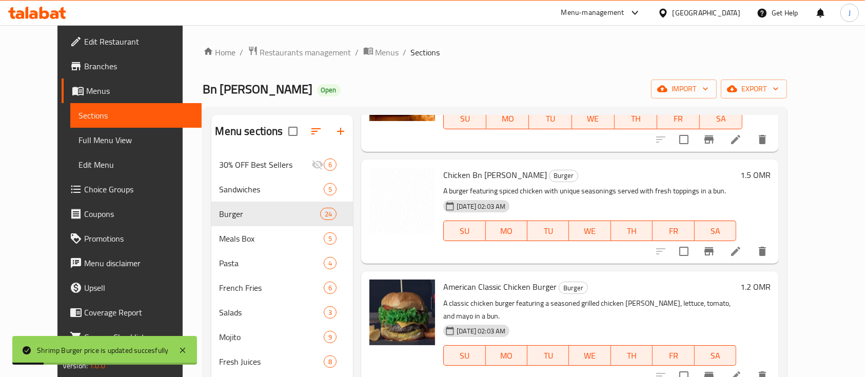
scroll to position [2275, 0]
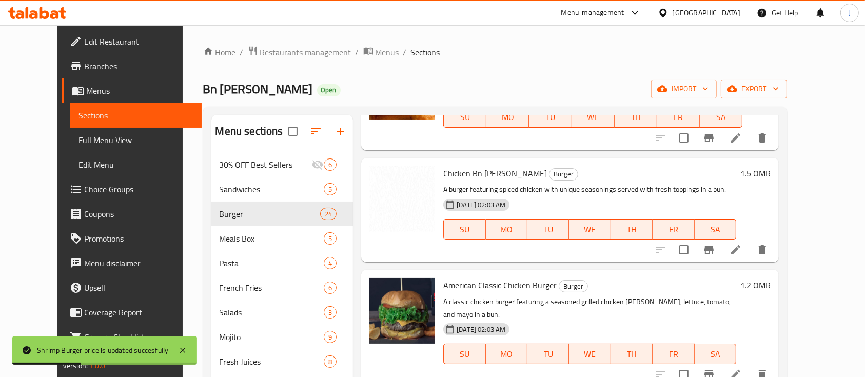
click at [771, 278] on h6 "1.2 OMR" at bounding box center [756, 285] width 30 height 14
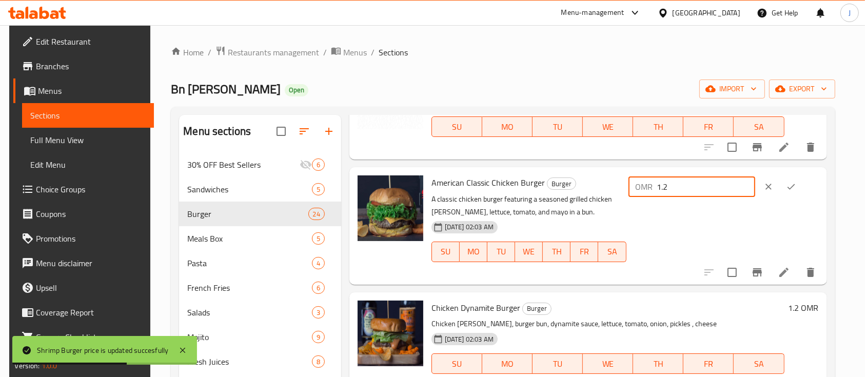
click at [721, 177] on input "1.2" at bounding box center [707, 187] width 98 height 21
type input "1"
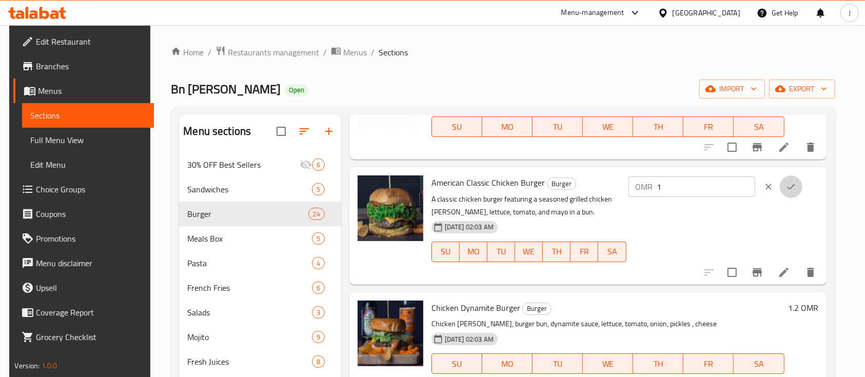
click at [795, 184] on icon "ok" at bounding box center [792, 187] width 8 height 6
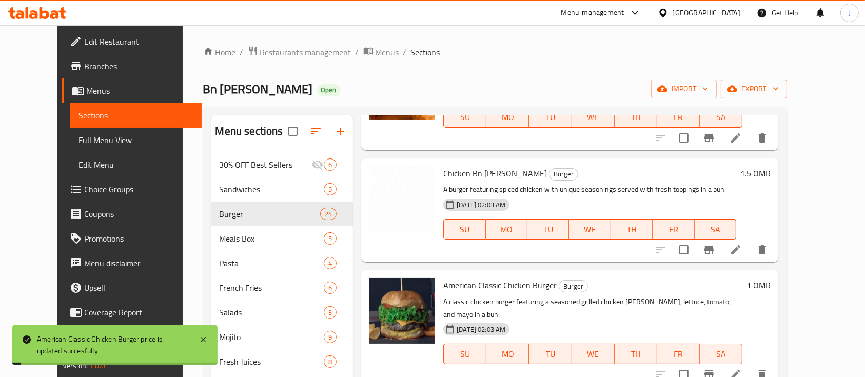
scroll to position [2378, 0]
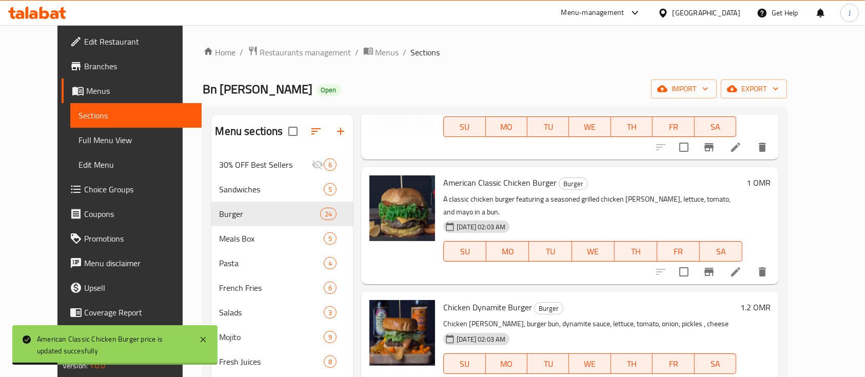
click at [771, 300] on h6 "1.2 OMR" at bounding box center [756, 307] width 30 height 14
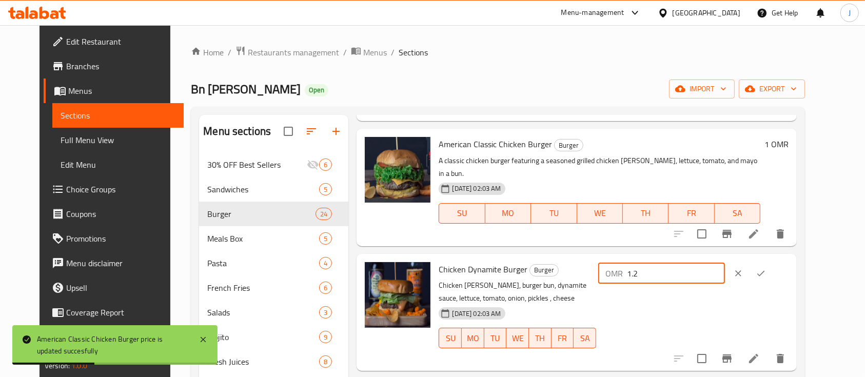
click at [725, 263] on input "1.2" at bounding box center [676, 273] width 98 height 21
type input "1"
click at [766, 268] on icon "ok" at bounding box center [761, 273] width 10 height 10
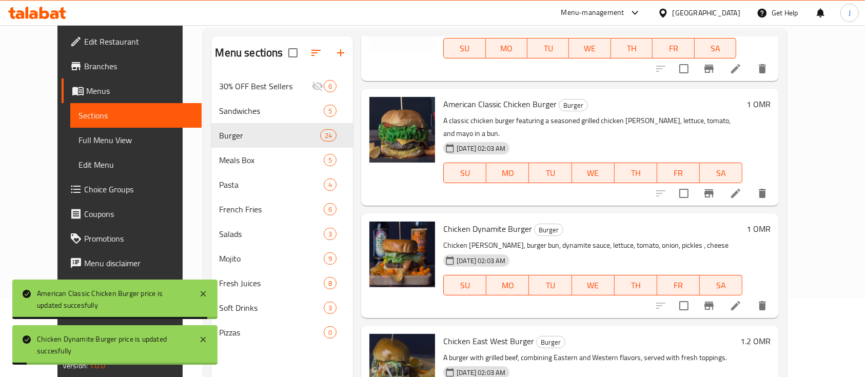
scroll to position [94, 0]
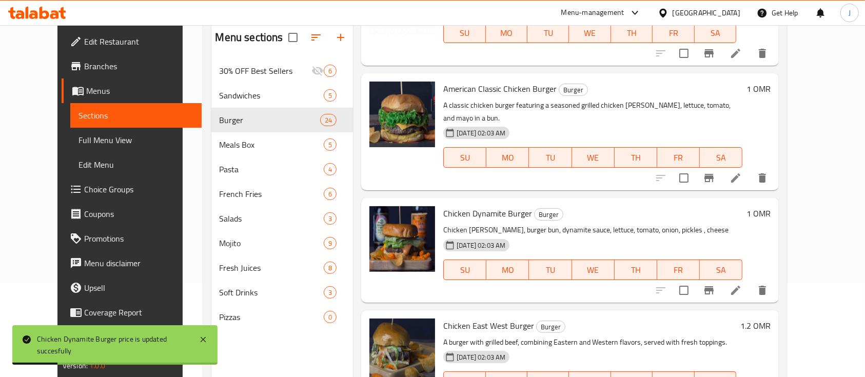
click at [771, 319] on h6 "1.2 OMR" at bounding box center [756, 326] width 30 height 14
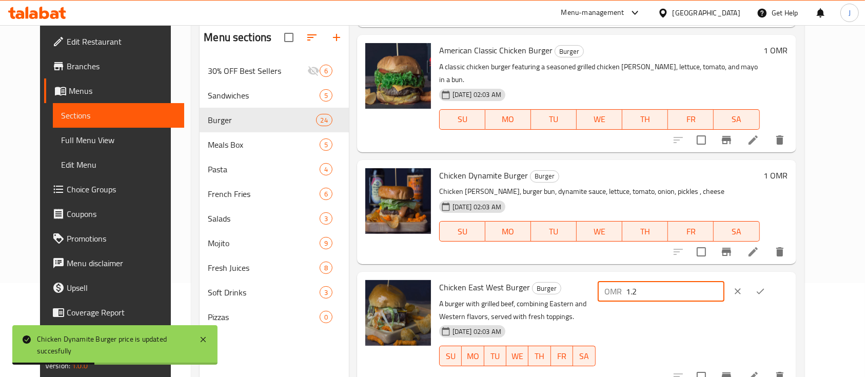
click at [725, 281] on input "1.2" at bounding box center [676, 291] width 98 height 21
type input "1"
click at [766, 286] on icon "ok" at bounding box center [761, 291] width 10 height 10
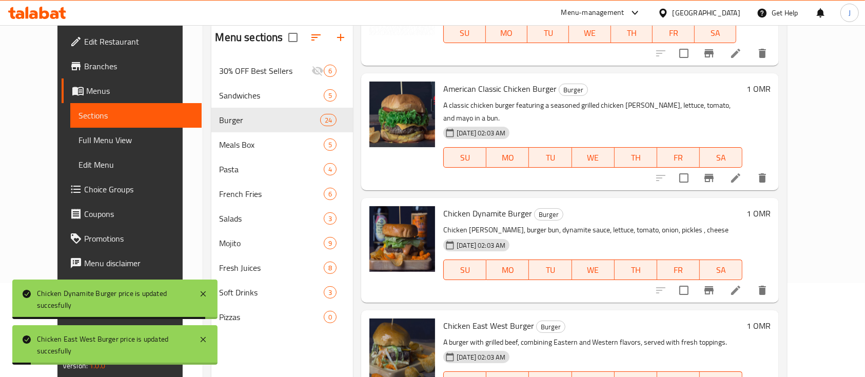
scroll to position [144, 0]
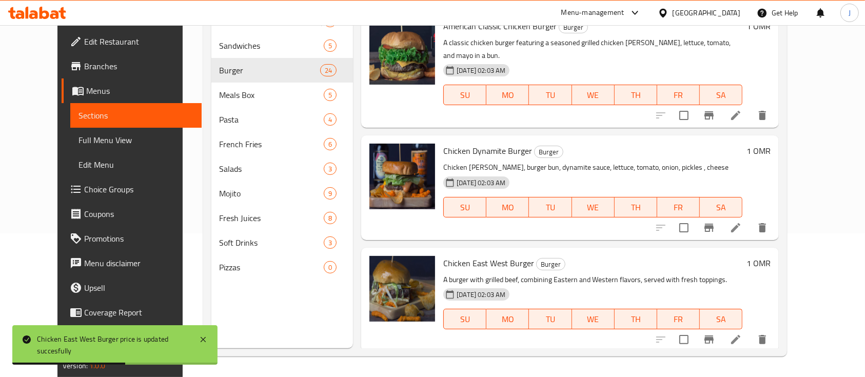
click at [707, 369] on input "1.2" at bounding box center [658, 379] width 98 height 21
type input "1"
click at [755, 368] on button "ok" at bounding box center [743, 379] width 23 height 23
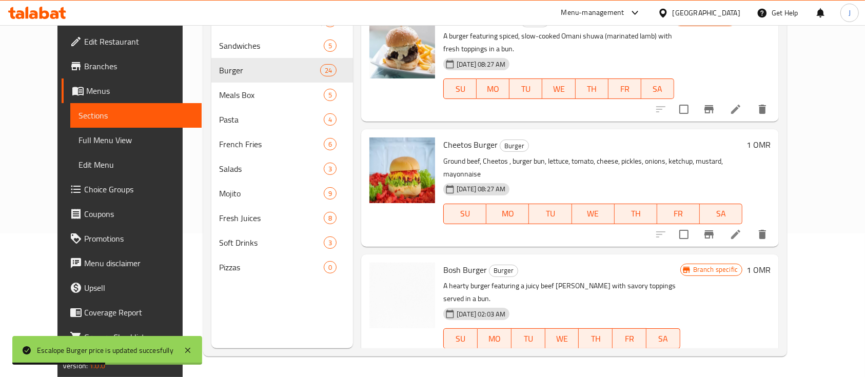
scroll to position [0, 0]
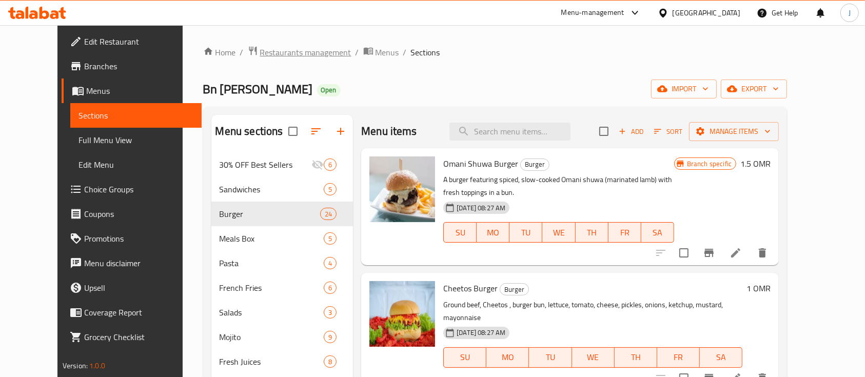
click at [275, 51] on span "Restaurants management" at bounding box center [305, 52] width 91 height 12
